Goal: Navigation & Orientation: Find specific page/section

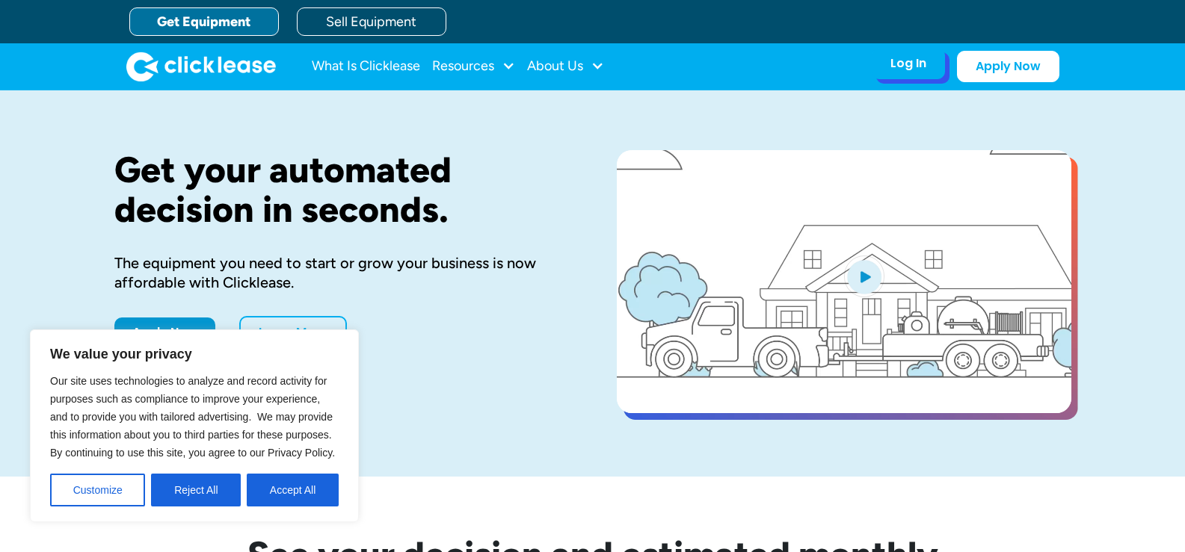
click at [905, 64] on div "Log In" at bounding box center [908, 63] width 36 height 15
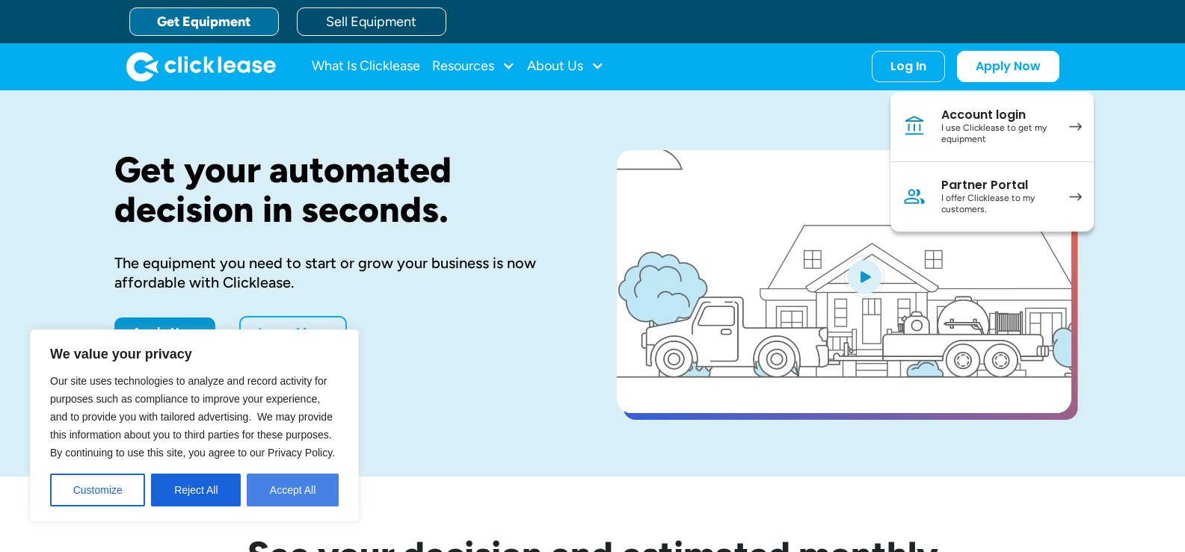
click at [293, 484] on button "Accept All" at bounding box center [293, 490] width 92 height 33
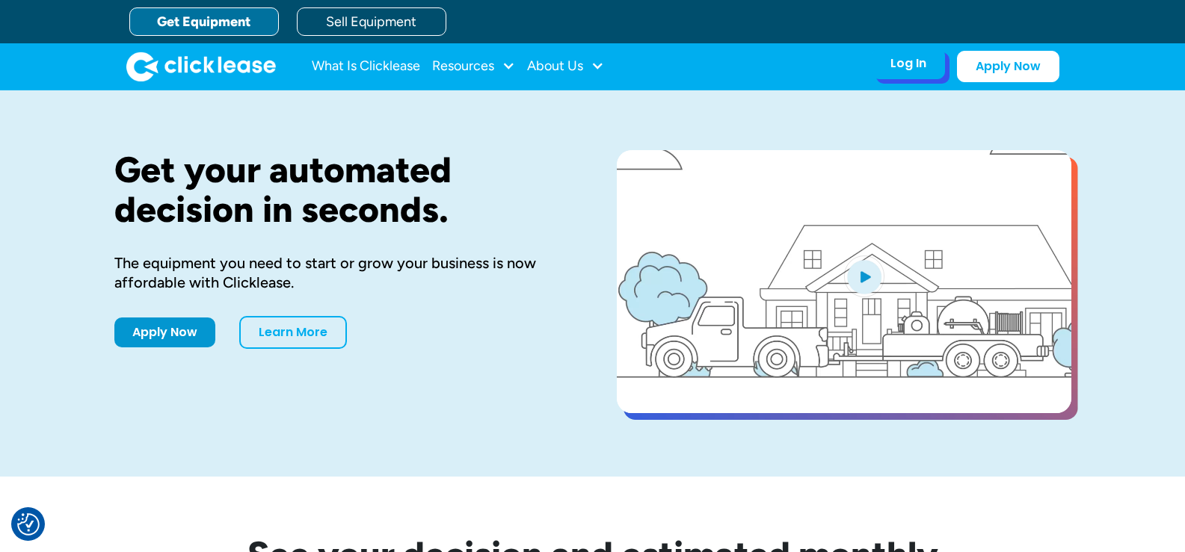
click at [902, 65] on div "Log In" at bounding box center [908, 63] width 36 height 15
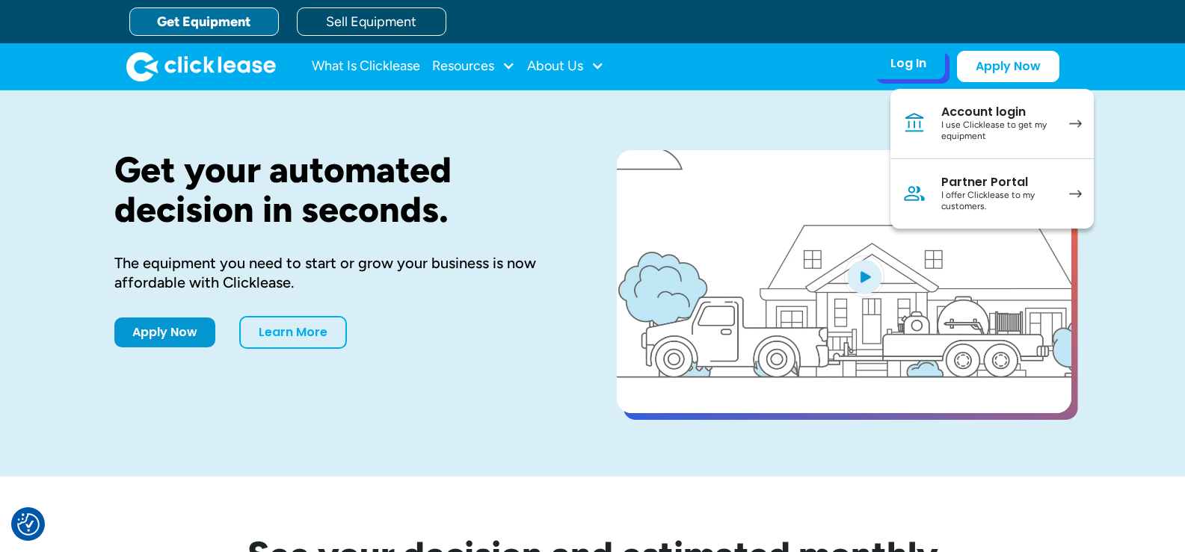
click at [972, 187] on div "Partner Portal" at bounding box center [997, 182] width 113 height 15
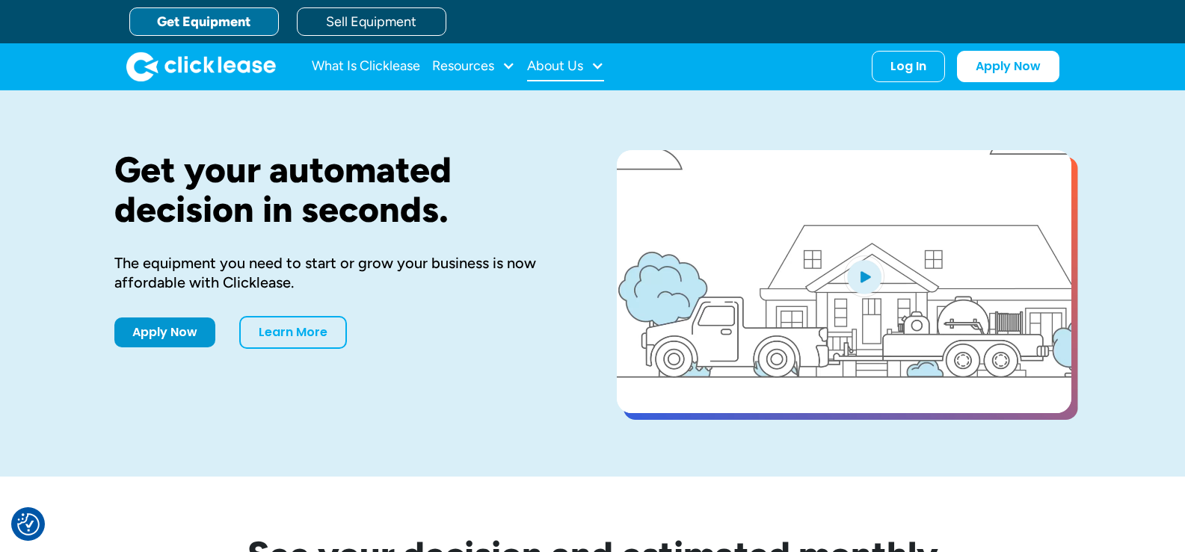
click at [562, 66] on div "About Us" at bounding box center [555, 66] width 56 height 0
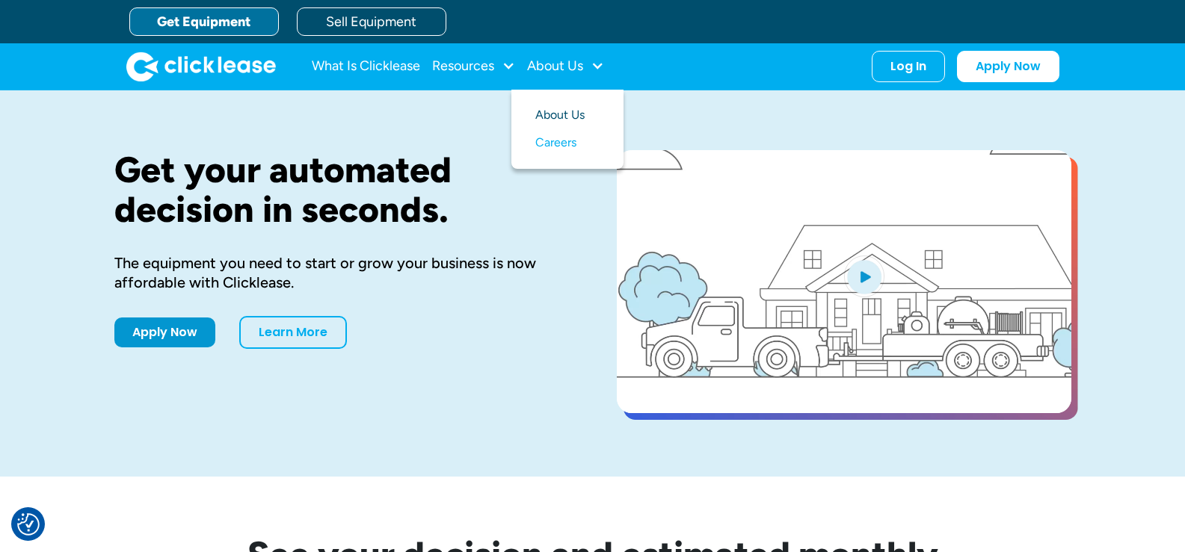
click at [550, 116] on link "About Us" at bounding box center [567, 116] width 64 height 28
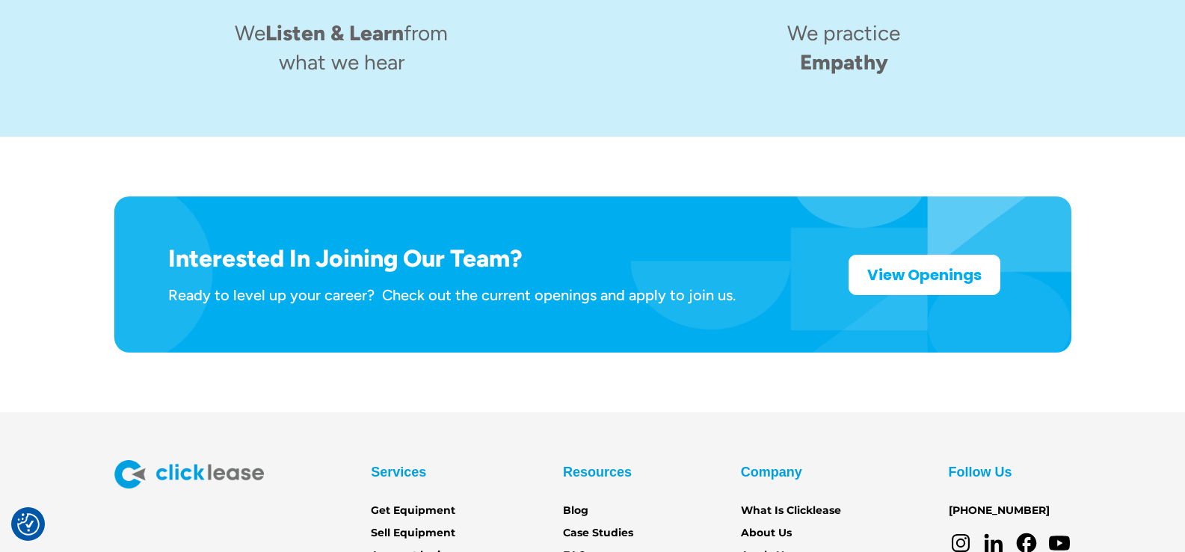
scroll to position [2455, 0]
